Goal: Transaction & Acquisition: Purchase product/service

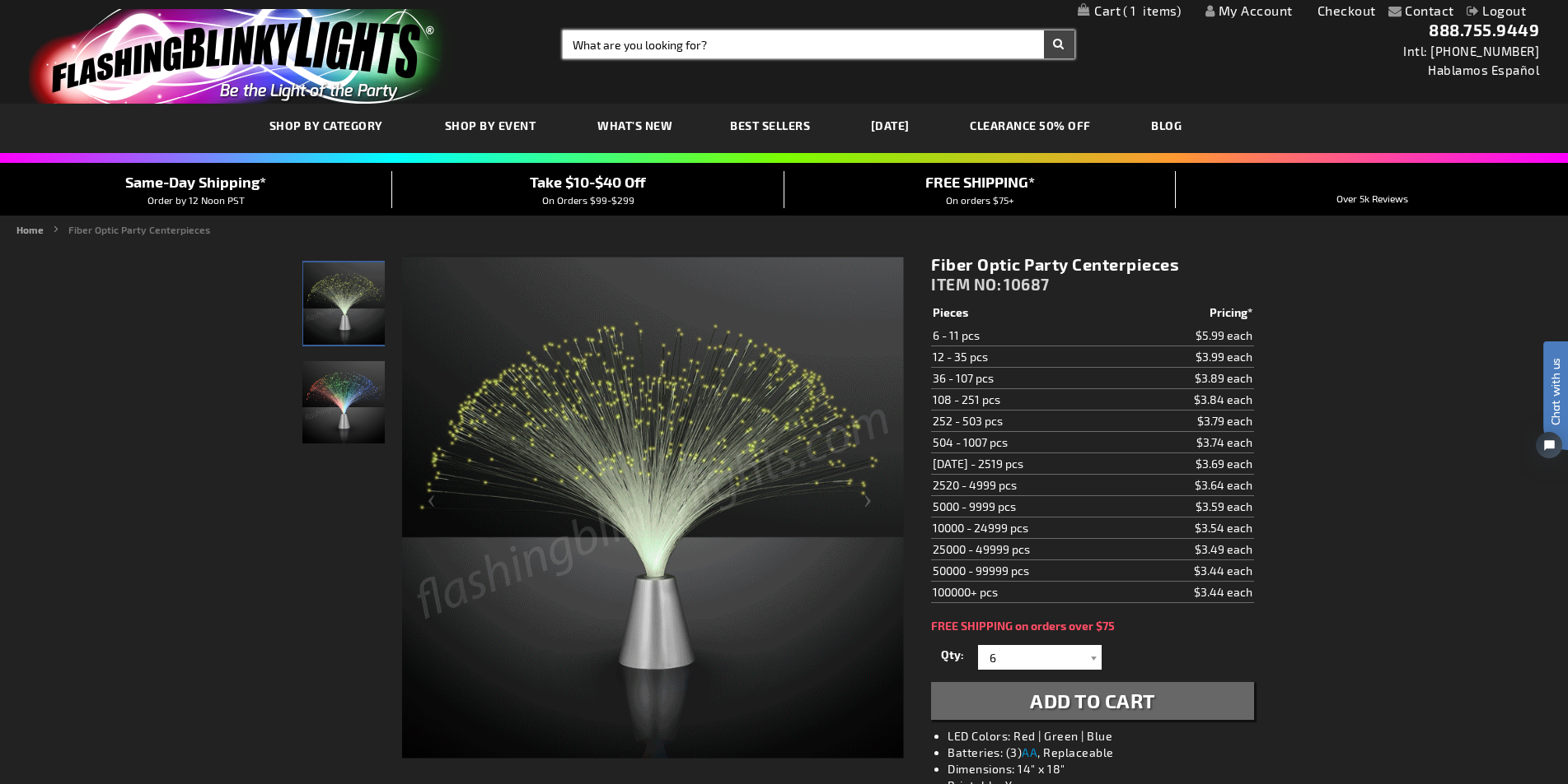
click at [643, 49] on input "Search" at bounding box center [818, 45] width 511 height 28
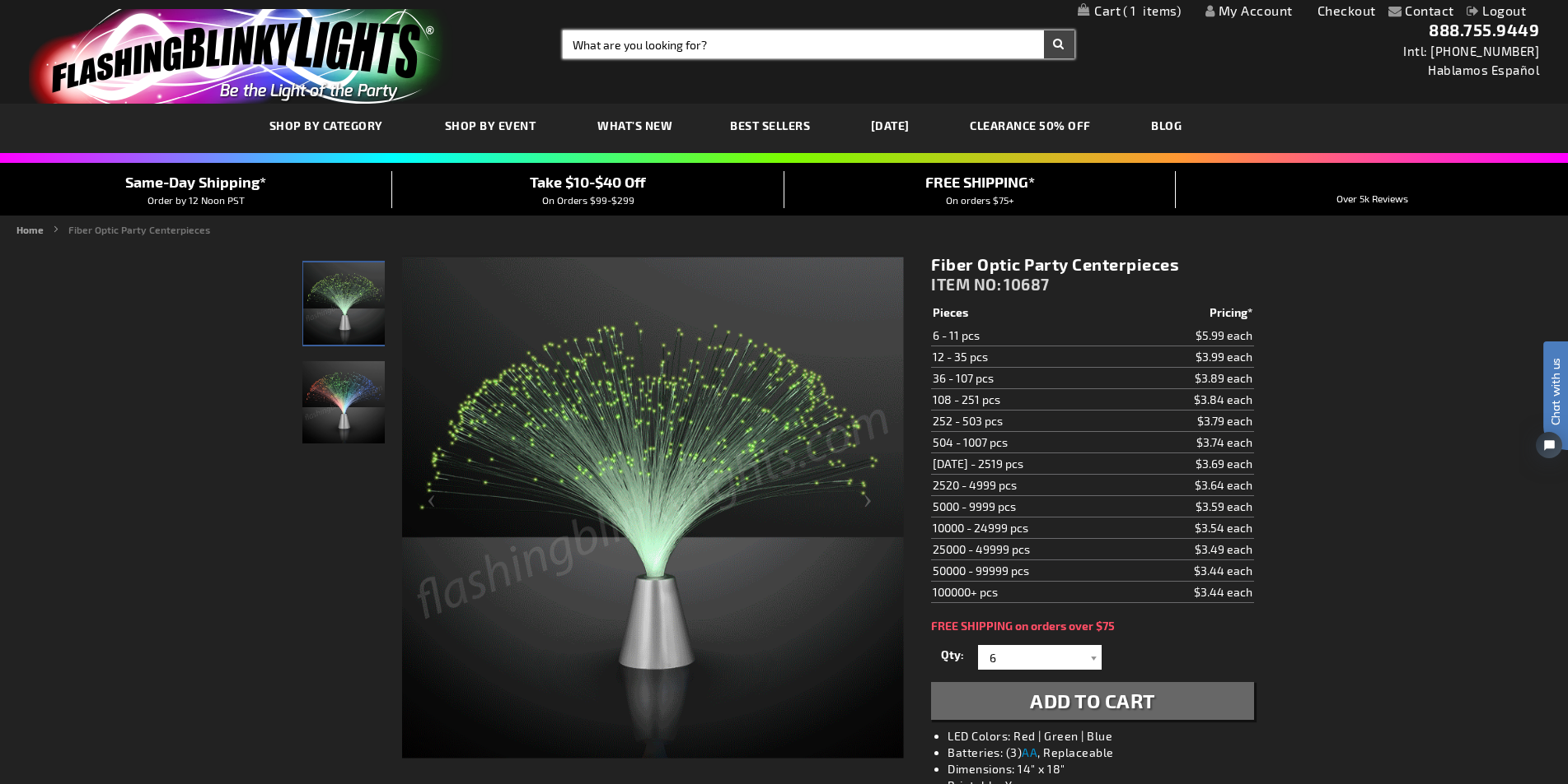
paste input "A11832-BK"
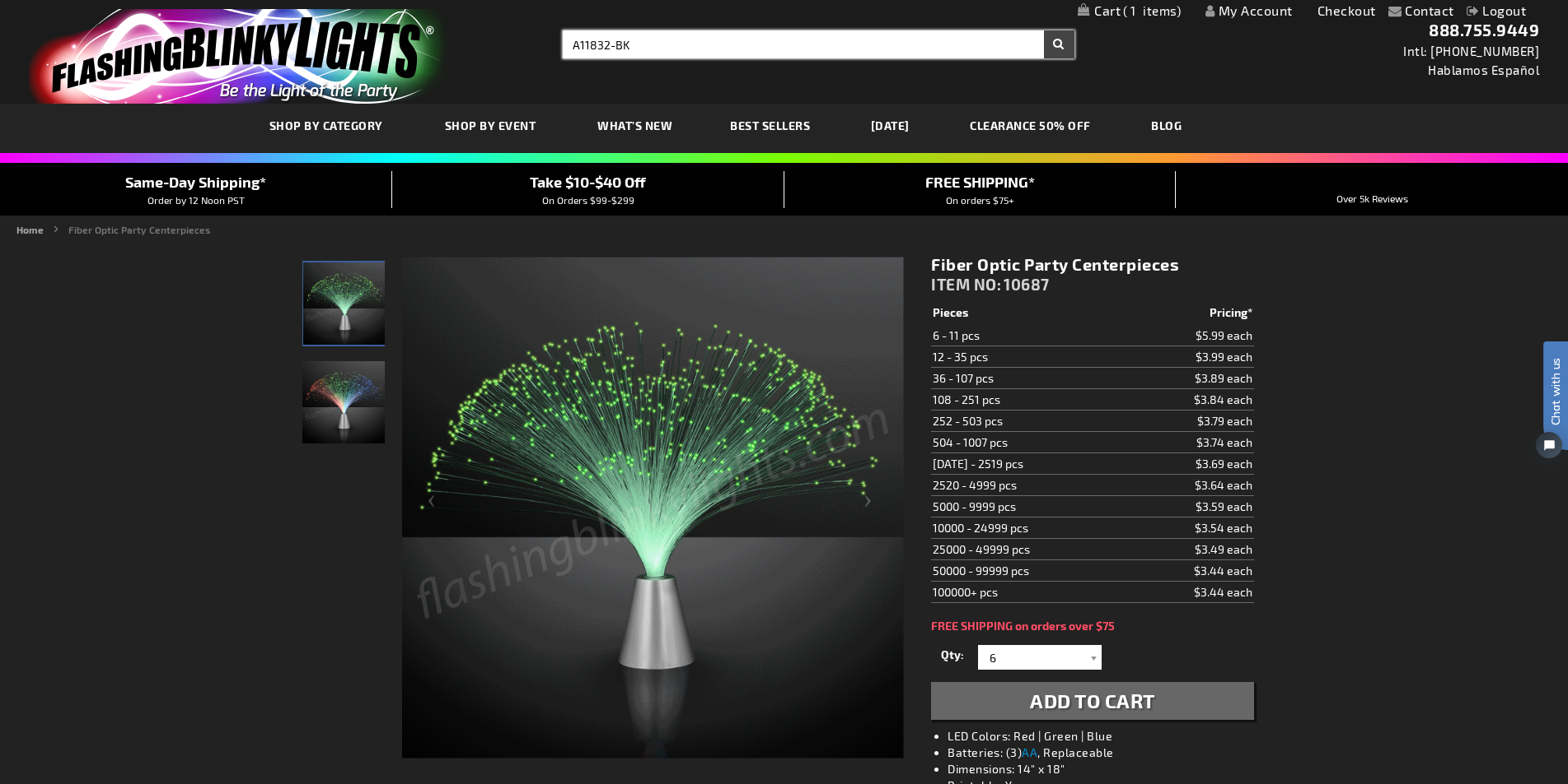
drag, startPoint x: 578, startPoint y: 43, endPoint x: 559, endPoint y: 43, distance: 19.0
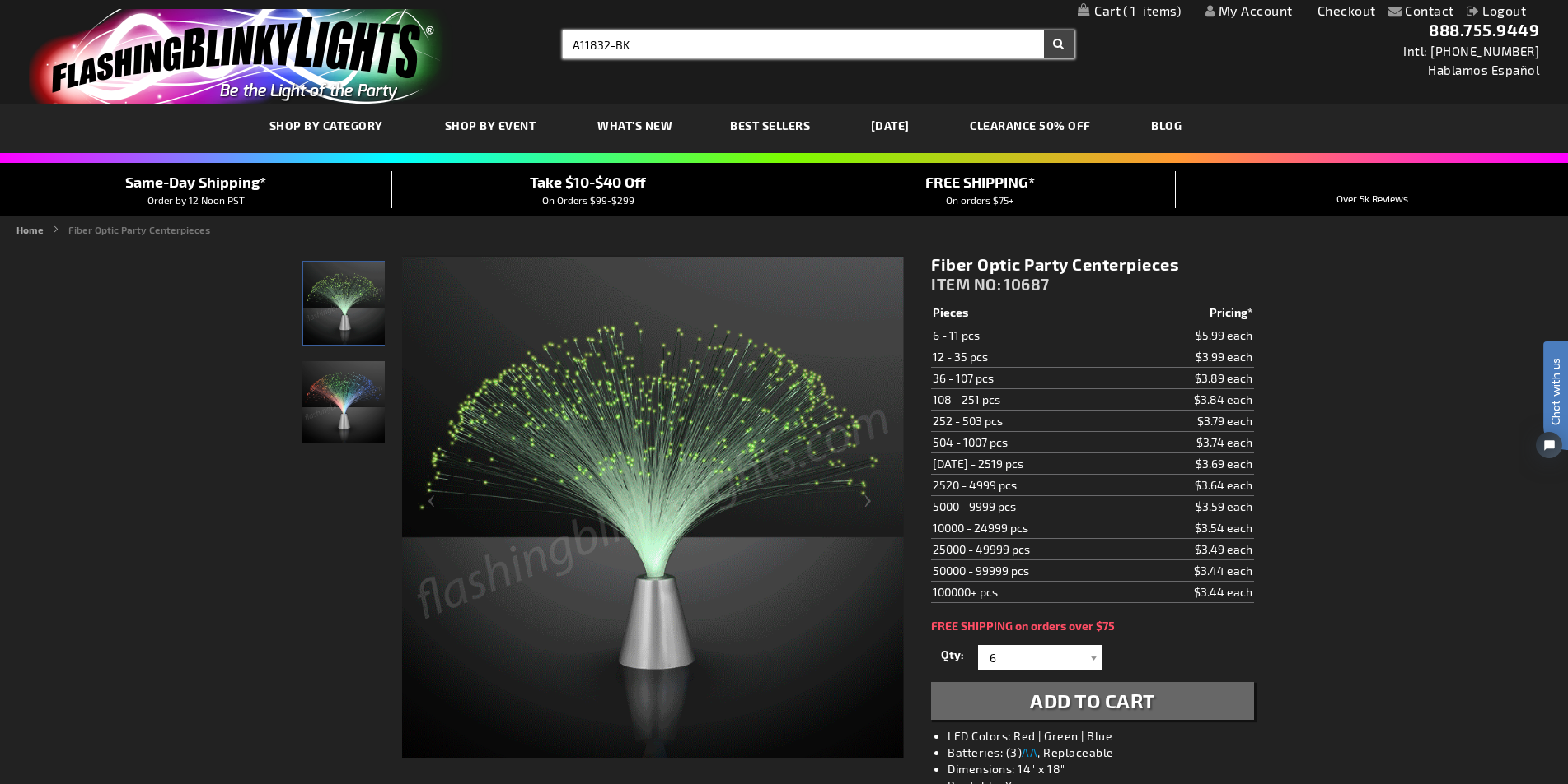
click at [560, 43] on div "Search Search A11832-BK × Search" at bounding box center [811, 45] width 523 height 28
type input "11832-BK"
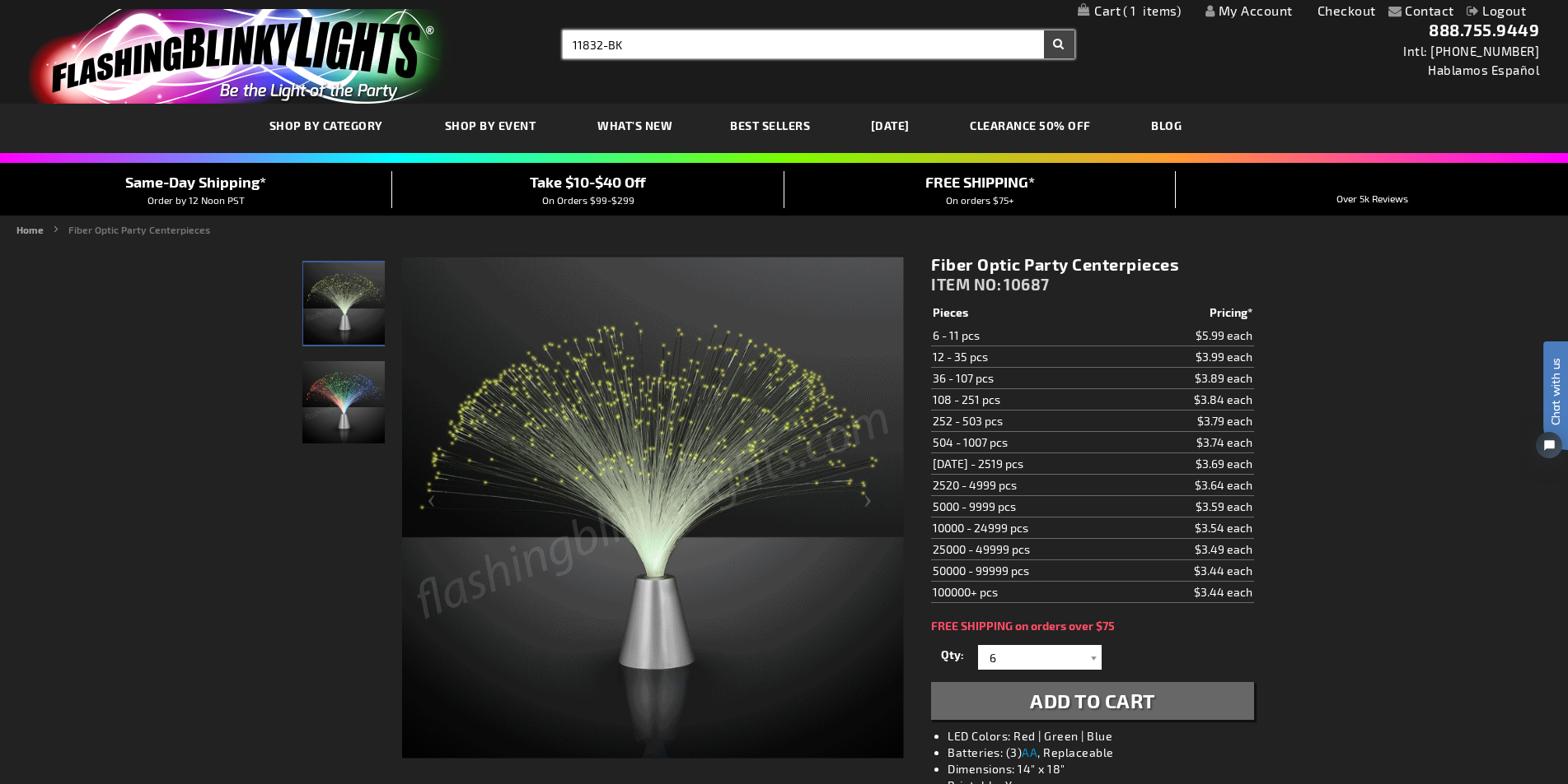
click at [1044, 31] on button "Search" at bounding box center [1059, 45] width 31 height 28
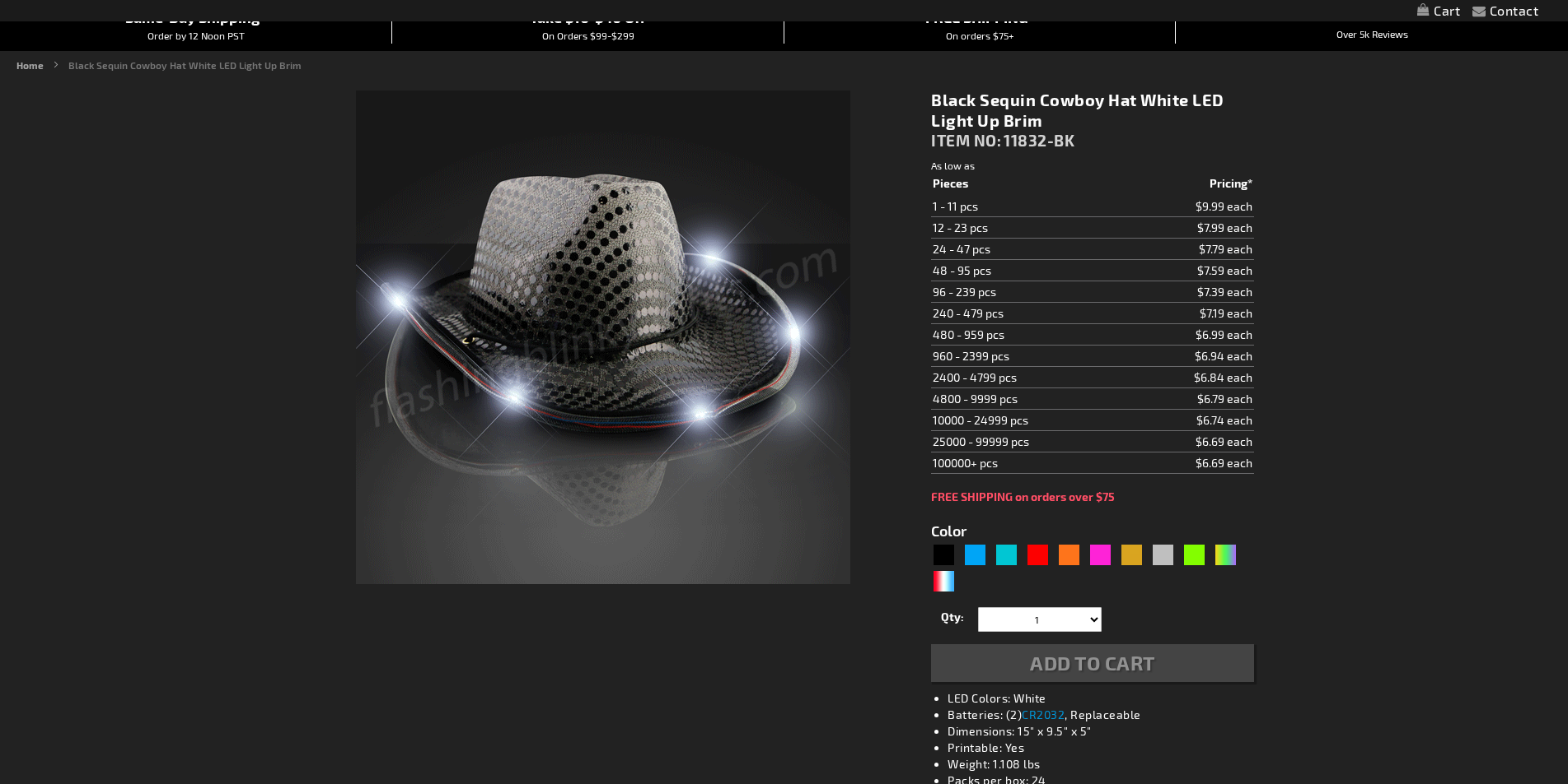
type input "5631"
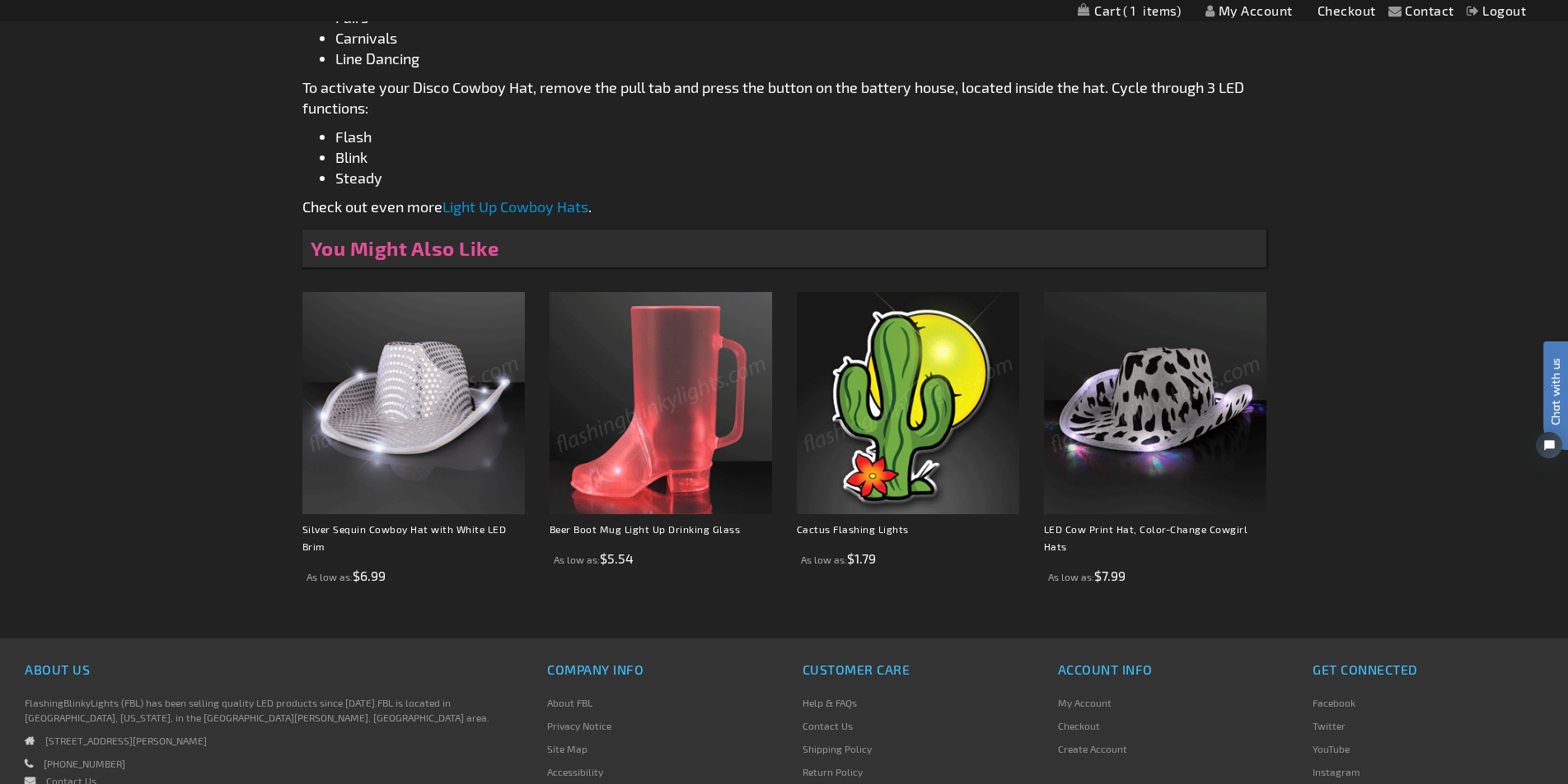
scroll to position [1392, 0]
